Goal: Task Accomplishment & Management: Use online tool/utility

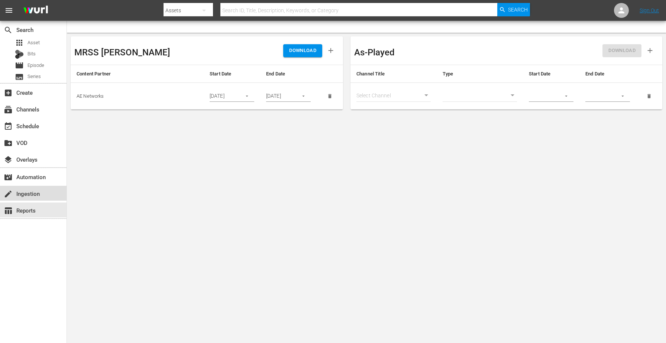
click at [41, 196] on div "create Ingestion" at bounding box center [21, 192] width 42 height 7
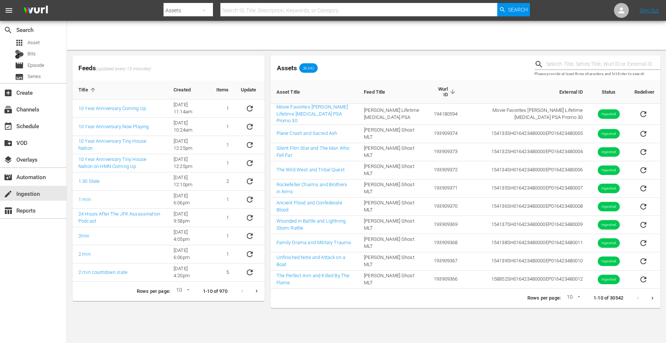
click at [567, 66] on input "text" at bounding box center [604, 64] width 114 height 11
paste input "234215"
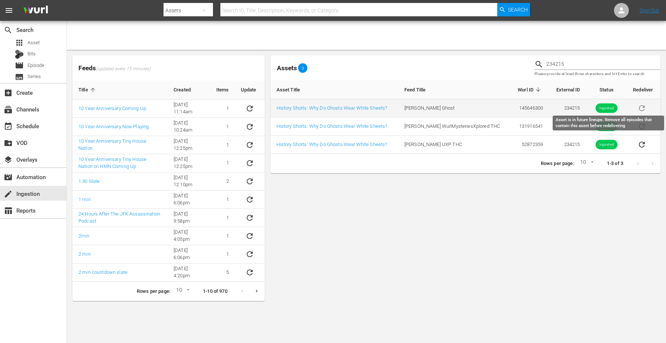
click at [638, 108] on span "sticky table" at bounding box center [642, 108] width 18 height 6
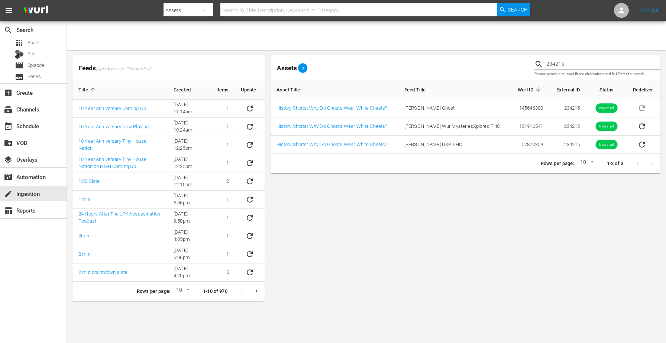
click at [559, 64] on input "234215" at bounding box center [604, 64] width 114 height 11
paste input "6893"
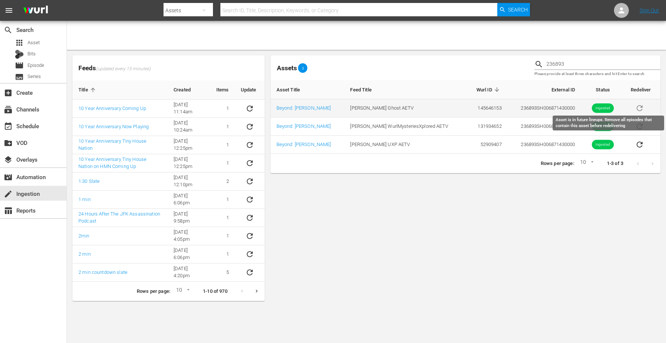
click at [640, 109] on span "sticky table" at bounding box center [640, 108] width 18 height 6
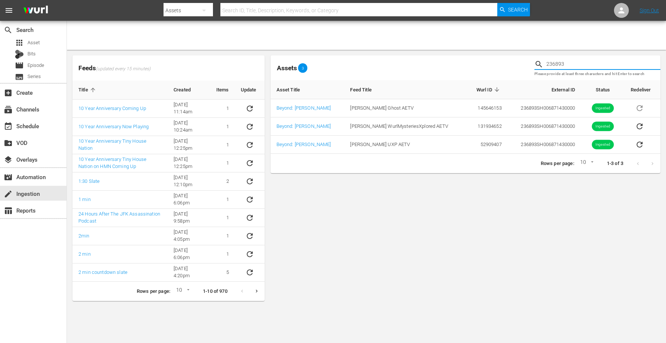
click at [569, 61] on input "236893" at bounding box center [604, 64] width 114 height 11
paste input "2"
click at [589, 61] on input "236892" at bounding box center [604, 64] width 114 height 11
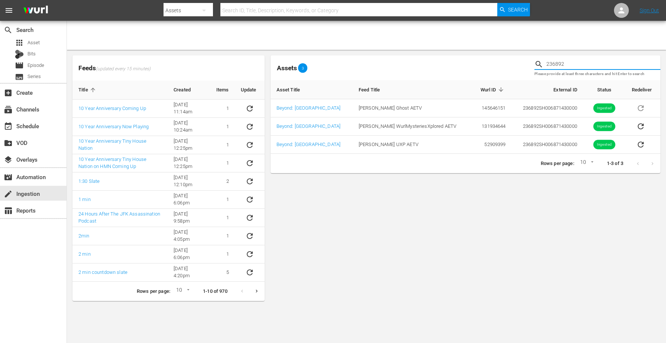
paste input "5181"
click at [554, 68] on input "235181" at bounding box center [604, 64] width 114 height 11
paste input "4179"
type input "234179"
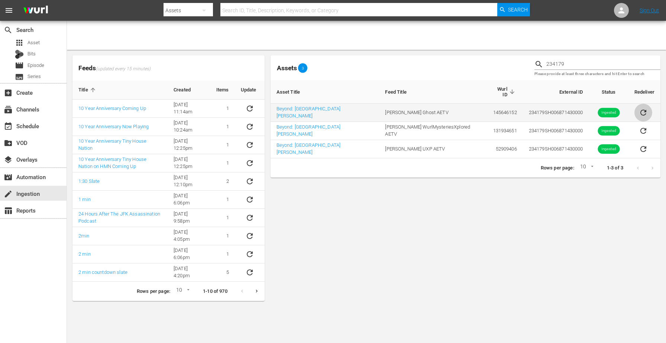
click at [639, 109] on icon "sticky table" at bounding box center [643, 112] width 9 height 9
